Goal: Task Accomplishment & Management: Manage account settings

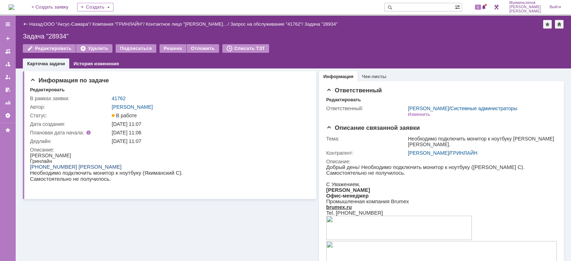
click at [14, 7] on img at bounding box center [12, 7] width 6 height 6
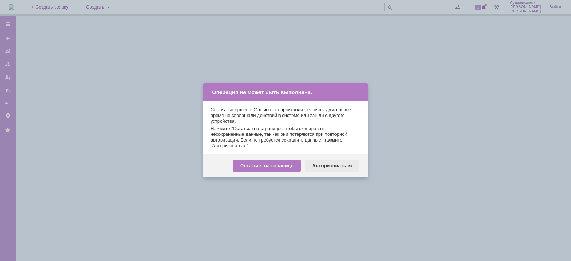
click at [340, 164] on div "Авторизоваться" at bounding box center [332, 165] width 54 height 11
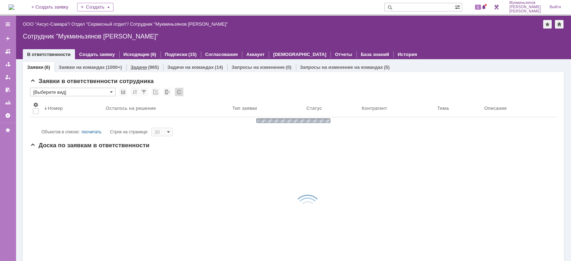
click at [139, 65] on link "Задачи" at bounding box center [139, 67] width 16 height 5
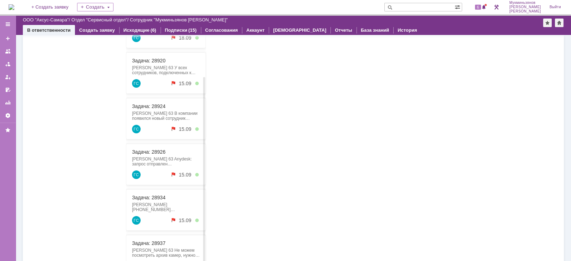
scroll to position [68, 0]
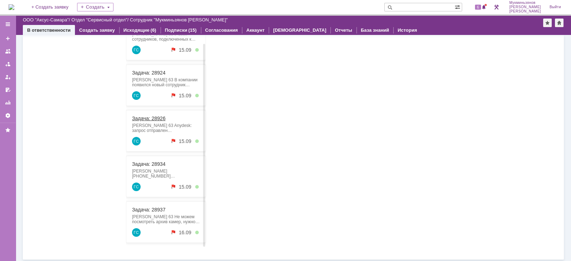
click at [164, 118] on link "Задача: 28926" at bounding box center [149, 119] width 34 height 6
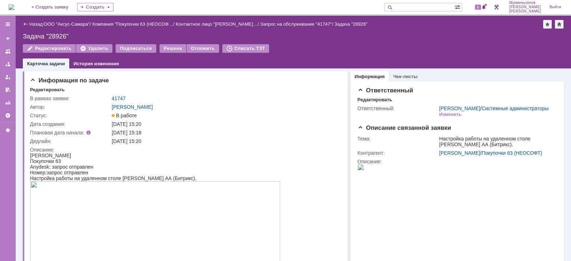
click at [14, 8] on img at bounding box center [12, 7] width 6 height 6
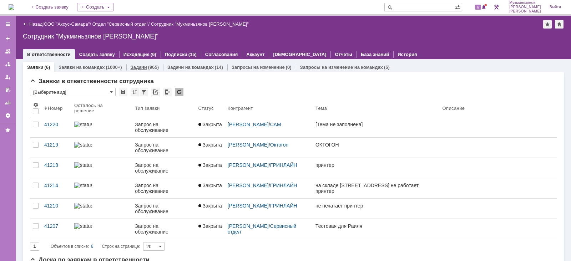
click at [142, 66] on link "Задачи" at bounding box center [139, 67] width 16 height 5
